Goal: Task Accomplishment & Management: Complete application form

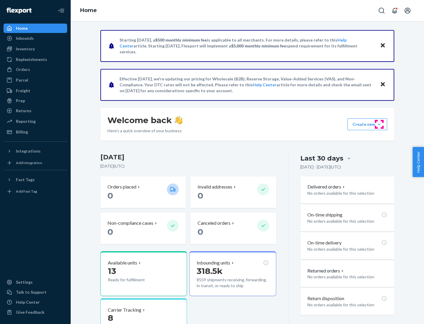
click at [379, 124] on button "Create new Create new inbound Create new order Create new product" at bounding box center [367, 124] width 40 height 12
click at [35, 38] on div "Inbounds" at bounding box center [35, 38] width 62 height 8
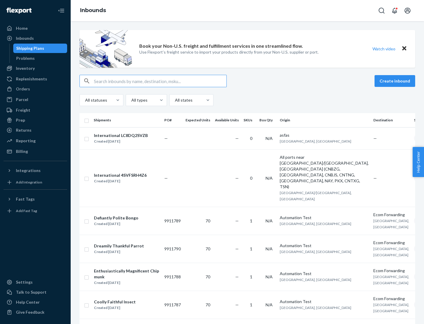
click at [396, 81] on button "Create inbound" at bounding box center [395, 81] width 41 height 12
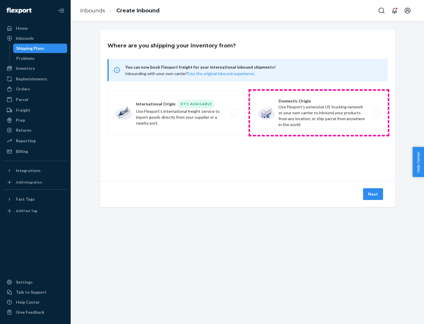
click at [319, 113] on label "Domestic Origin Use Flexport’s extensive US trucking network or your own carrie…" at bounding box center [319, 113] width 138 height 44
click at [377, 113] on input "Domestic Origin Use Flexport’s extensive US trucking network or your own carrie…" at bounding box center [379, 113] width 4 height 4
radio input "true"
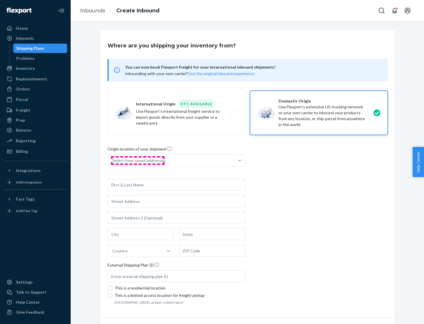
click at [138, 160] on div "Select from saved addresses" at bounding box center [138, 161] width 53 height 6
click at [113, 160] on input "Select from saved addresses" at bounding box center [112, 161] width 1 height 6
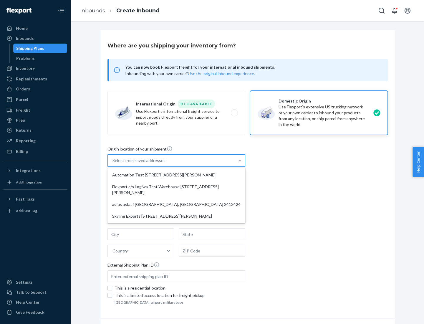
scroll to position [2, 0]
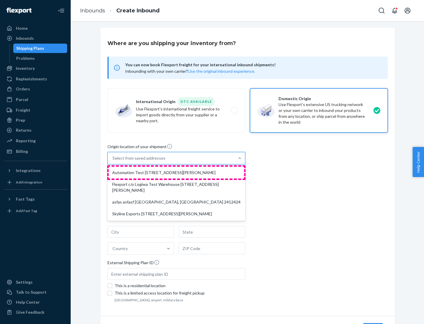
click at [176, 173] on div "Automation Test [STREET_ADDRESS][PERSON_NAME]" at bounding box center [176, 173] width 135 height 12
click at [113, 161] on input "option Automation Test [STREET_ADDRESS][PERSON_NAME] focused, 1 of 4. 4 results…" at bounding box center [112, 158] width 1 height 6
type input "Automation Test"
type input "9th Floor"
type input "[GEOGRAPHIC_DATA]"
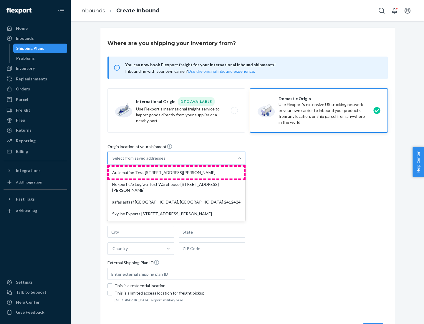
type input "CA"
type input "94104"
type input "[STREET_ADDRESS][PERSON_NAME]"
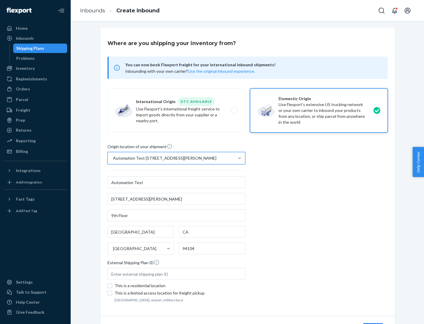
scroll to position [34, 0]
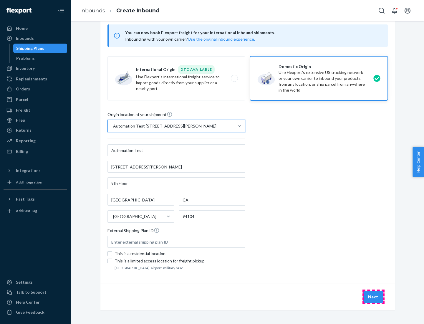
click at [373, 297] on button "Next" at bounding box center [373, 297] width 20 height 12
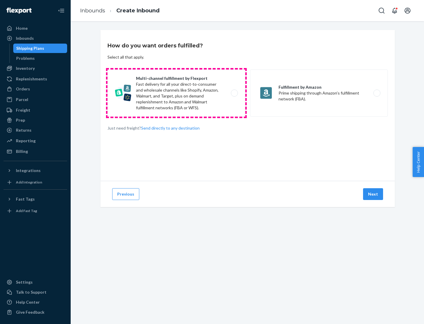
click at [176, 93] on label "Multi-channel fulfillment by Flexport Fast delivery for all your direct-to-cons…" at bounding box center [176, 92] width 138 height 47
click at [234, 93] on input "Multi-channel fulfillment by Flexport Fast delivery for all your direct-to-cons…" at bounding box center [236, 93] width 4 height 4
radio input "true"
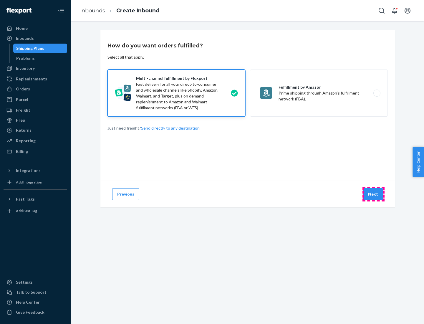
click at [373, 194] on button "Next" at bounding box center [373, 194] width 20 height 12
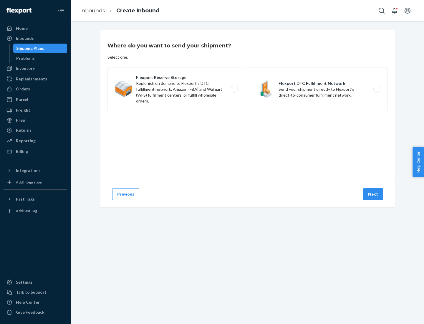
click at [319, 89] on label "Flexport DTC Fulfillment Network Send your shipment directly to Flexport's dire…" at bounding box center [319, 89] width 138 height 44
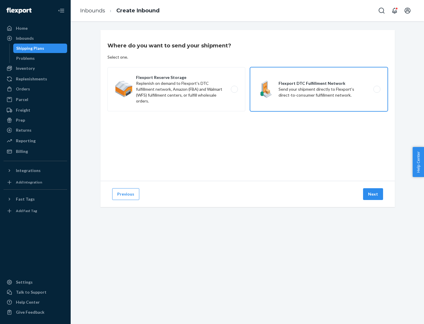
click at [377, 89] on input "Flexport DTC Fulfillment Network Send your shipment directly to Flexport's dire…" at bounding box center [379, 89] width 4 height 4
radio input "true"
click at [373, 194] on button "Next" at bounding box center [373, 194] width 20 height 12
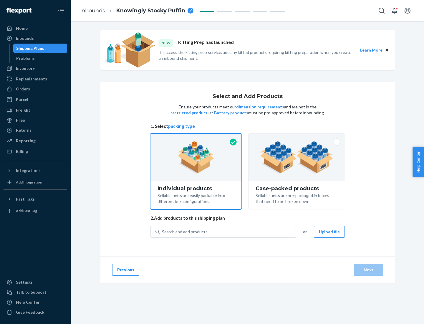
click at [297, 157] on img at bounding box center [296, 157] width 73 height 32
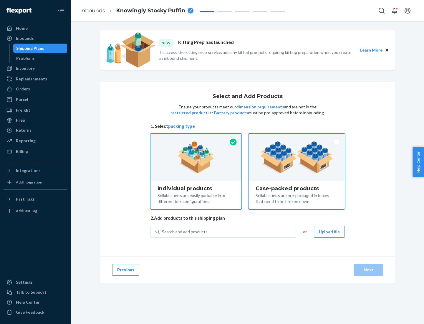
click at [297, 138] on input "Case-packed products Sellable units are pre-packaged in boxes that need to be b…" at bounding box center [297, 136] width 4 height 4
radio input "true"
radio input "false"
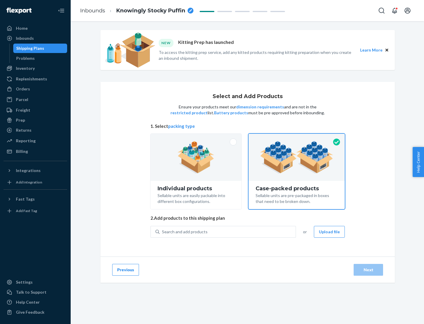
click at [228, 231] on div "Search and add products" at bounding box center [228, 231] width 136 height 11
click at [163, 231] on input "Search and add products" at bounding box center [162, 232] width 1 height 6
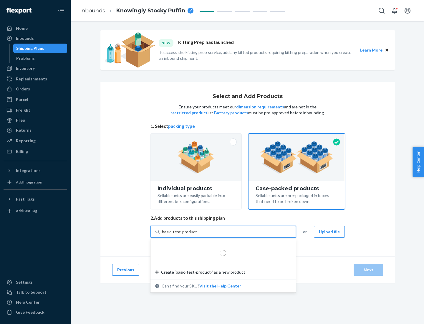
type input "basic-test-product-1"
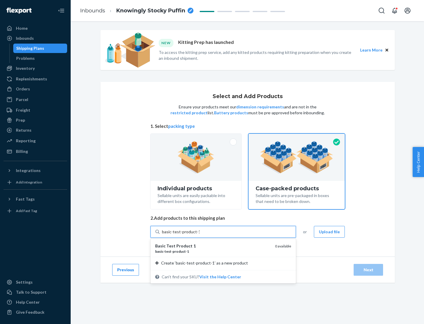
click at [213, 251] on div "basic - test - product - 1" at bounding box center [212, 251] width 115 height 5
click at [200, 235] on input "basic-test-product-1" at bounding box center [181, 232] width 38 height 6
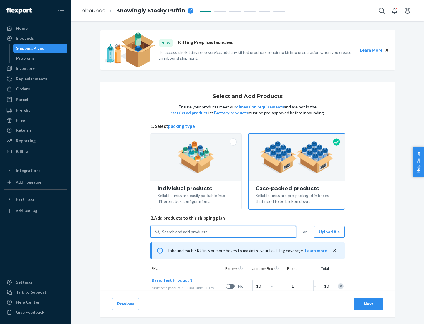
scroll to position [21, 0]
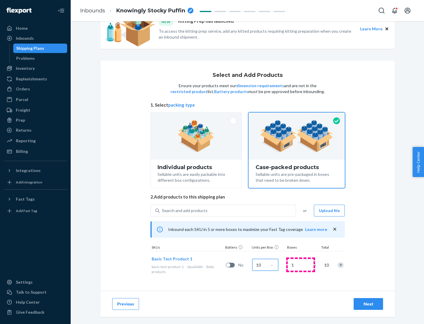
type input "10"
type input "7"
click at [368, 304] on div "Next" at bounding box center [368, 304] width 19 height 6
radio input "true"
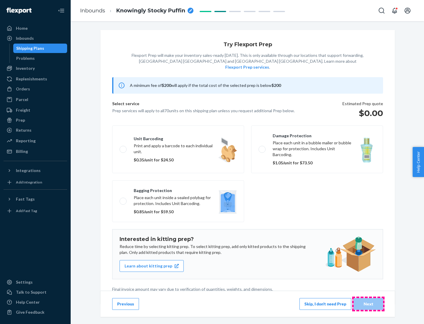
scroll to position [1, 0]
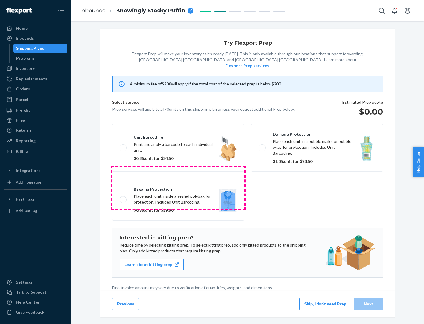
click at [178, 188] on label "Bagging protection Place each unit inside a sealed polybag for protection. Incl…" at bounding box center [178, 200] width 132 height 42
click at [123, 198] on input "Bagging protection Place each unit inside a sealed polybag for protection. Incl…" at bounding box center [122, 200] width 4 height 4
checkbox input "true"
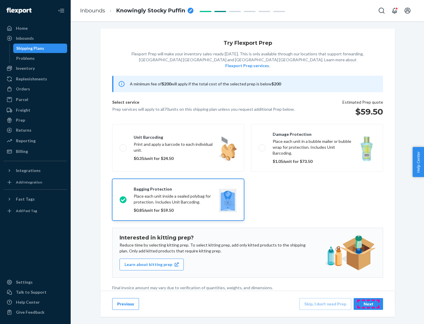
click at [368, 304] on div "Next" at bounding box center [368, 304] width 19 height 6
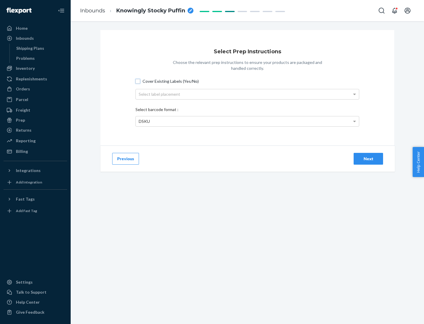
click at [138, 81] on input "Cover Existing Labels (Yes/No)" at bounding box center [137, 81] width 5 height 5
checkbox input "true"
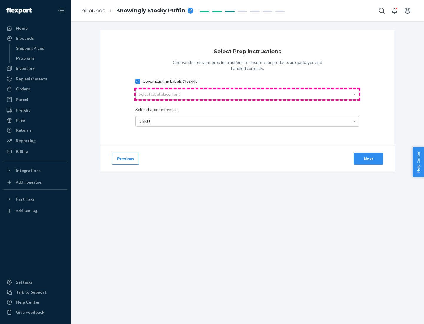
click at [247, 94] on div "Select label placement" at bounding box center [247, 94] width 223 height 10
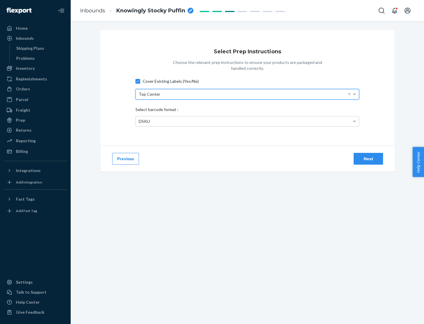
click at [247, 121] on div "DSKU" at bounding box center [247, 121] width 223 height 10
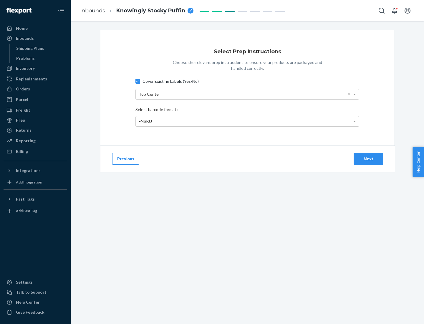
click at [368, 158] on div "Next" at bounding box center [368, 159] width 19 height 6
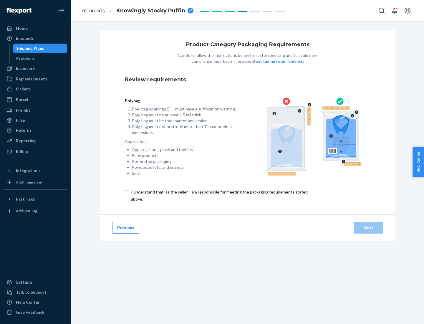
click at [219, 195] on input "checkbox" at bounding box center [223, 195] width 196 height 14
checkbox input "true"
click at [368, 227] on div "Next" at bounding box center [368, 228] width 19 height 6
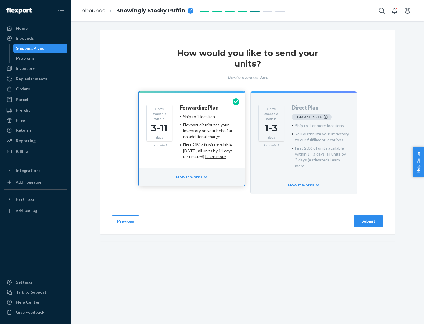
click at [200, 107] on h4 "Forwarding Plan" at bounding box center [199, 108] width 39 height 6
click at [368, 218] on div "Submit" at bounding box center [368, 221] width 19 height 6
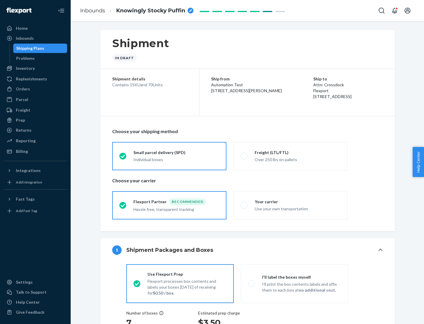
radio input "true"
radio input "false"
radio input "true"
radio input "false"
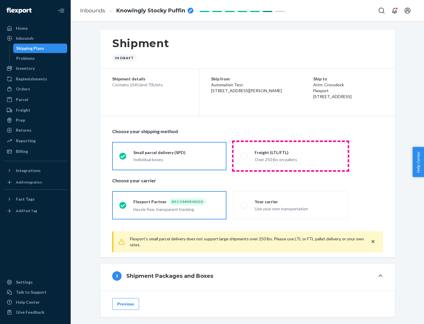
click at [291, 156] on div "Over 250 lbs on pallets" at bounding box center [298, 158] width 86 height 7
click at [244, 156] on input "Freight (LTL/FTL) Over 250 lbs on pallets" at bounding box center [243, 156] width 4 height 4
radio input "true"
radio input "false"
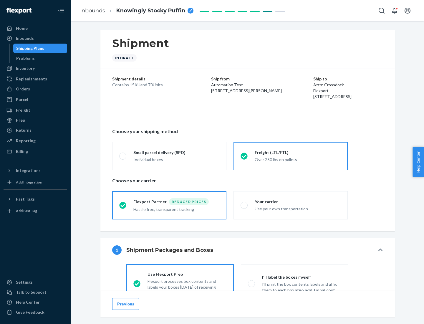
scroll to position [33, 0]
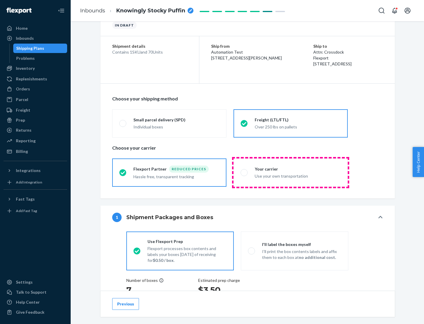
click at [291, 172] on div "Use your own transportation" at bounding box center [298, 175] width 86 height 7
click at [244, 172] on input "Your carrier Use your own transportation" at bounding box center [243, 172] width 4 height 4
radio input "true"
radio input "false"
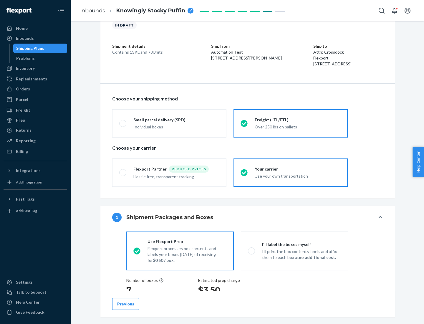
scroll to position [111, 0]
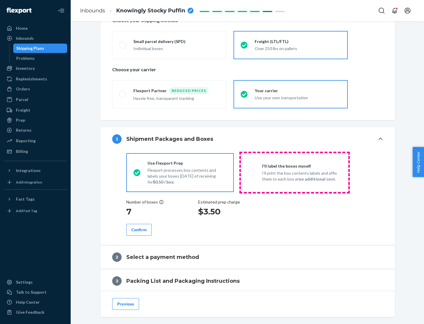
click at [294, 172] on p "I’ll print the box contents labels and affix them to each box at no additional …" at bounding box center [301, 176] width 79 height 12
click at [252, 172] on input "I'll label the boxes myself I’ll print the box contents labels and affix them t…" at bounding box center [250, 172] width 4 height 4
radio input "true"
radio input "false"
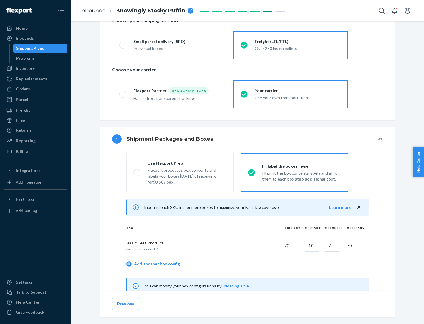
scroll to position [184, 0]
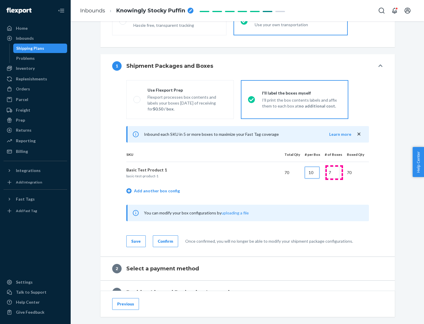
type input "10"
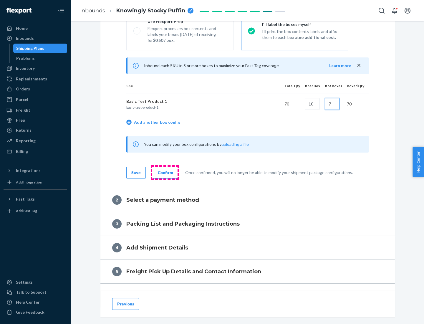
type input "7"
click at [165, 172] on div "Confirm" at bounding box center [165, 173] width 15 height 6
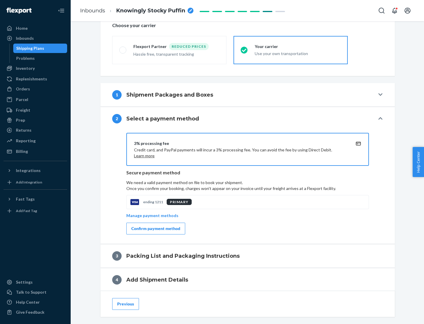
scroll to position [211, 0]
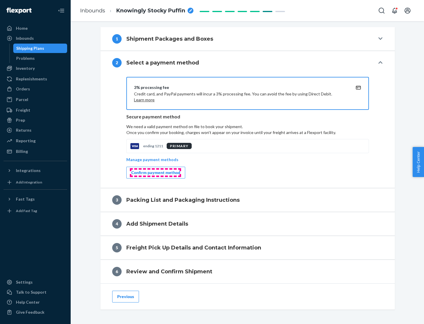
click at [155, 173] on div "Confirm payment method" at bounding box center [155, 173] width 49 height 6
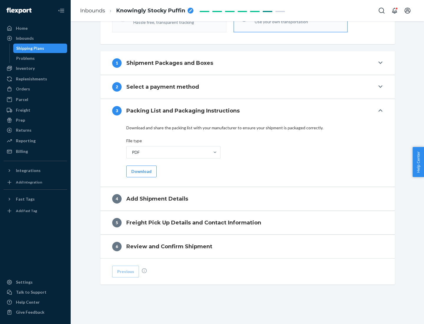
scroll to position [186, 0]
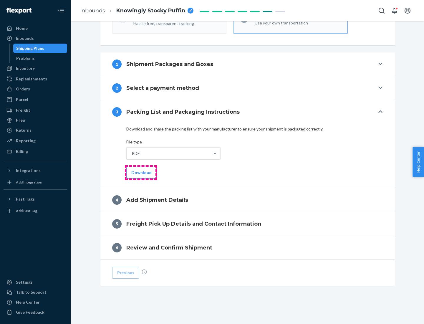
click at [141, 172] on button "Download" at bounding box center [141, 173] width 30 height 12
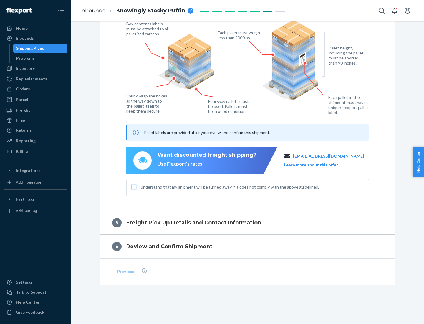
click at [134, 187] on input "I understand that my shipment will be turned away if it does not comply with th…" at bounding box center [133, 187] width 5 height 5
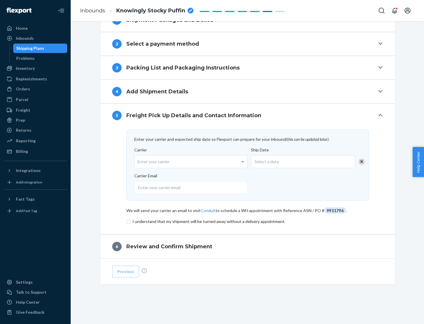
scroll to position [230, 0]
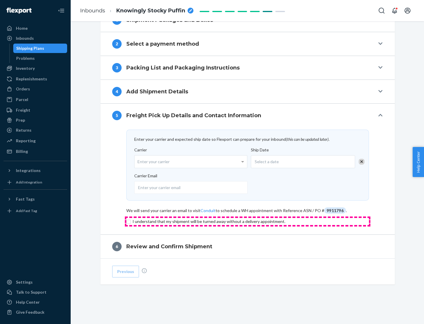
click at [248, 221] on input "checkbox" at bounding box center [247, 221] width 243 height 7
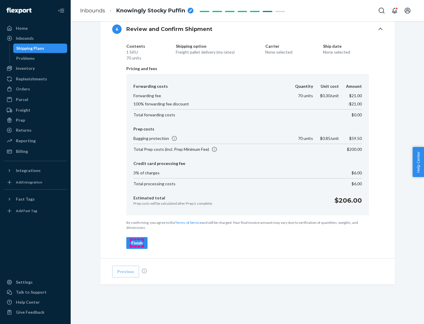
click at [137, 243] on div "Finish" at bounding box center [136, 243] width 11 height 6
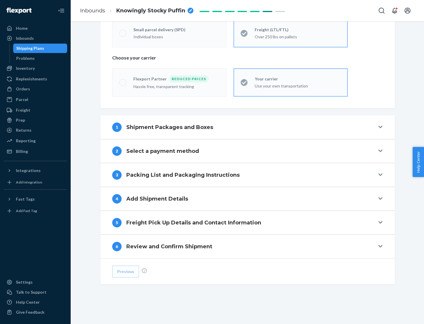
scroll to position [123, 0]
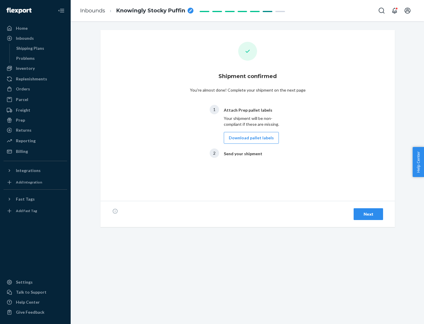
click at [250, 138] on button "Download pallet labels" at bounding box center [251, 138] width 55 height 12
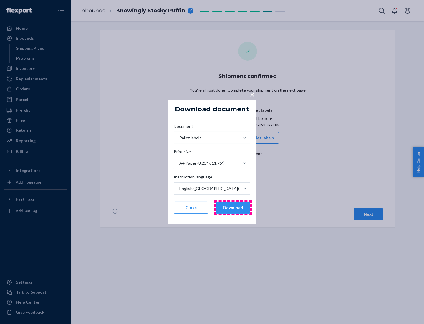
click at [233, 208] on button "Download" at bounding box center [233, 208] width 34 height 12
click at [252, 94] on span "×" at bounding box center [252, 94] width 5 height 10
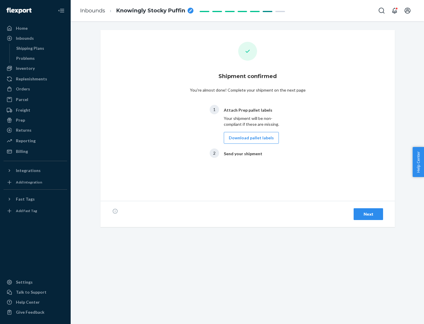
click at [368, 214] on div "Next" at bounding box center [368, 214] width 19 height 6
